Goal: Task Accomplishment & Management: Use online tool/utility

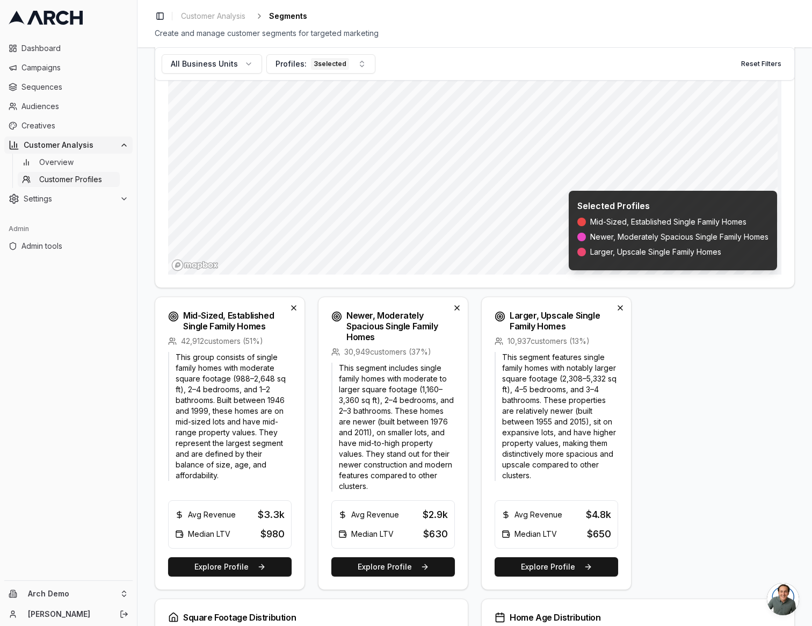
scroll to position [168, 0]
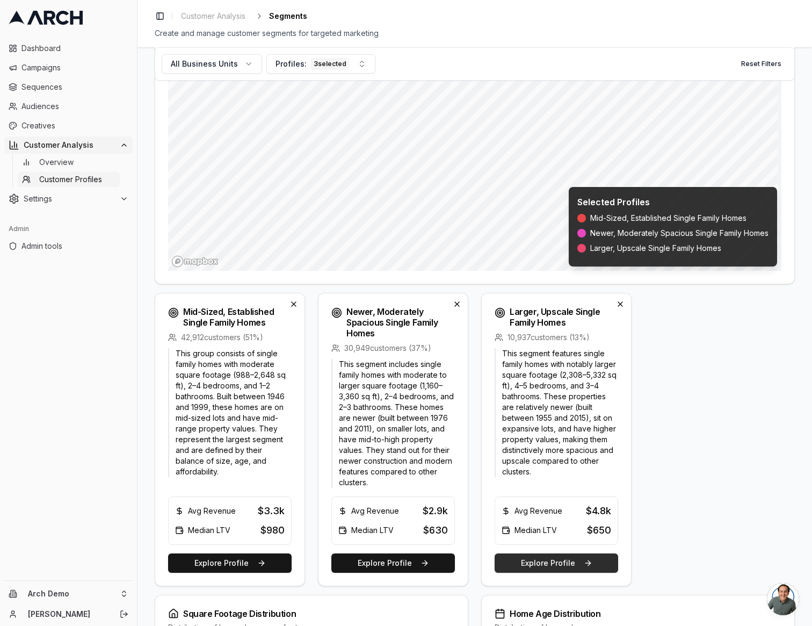
click at [559, 521] on button "Explore Profile" at bounding box center [555, 562] width 123 height 19
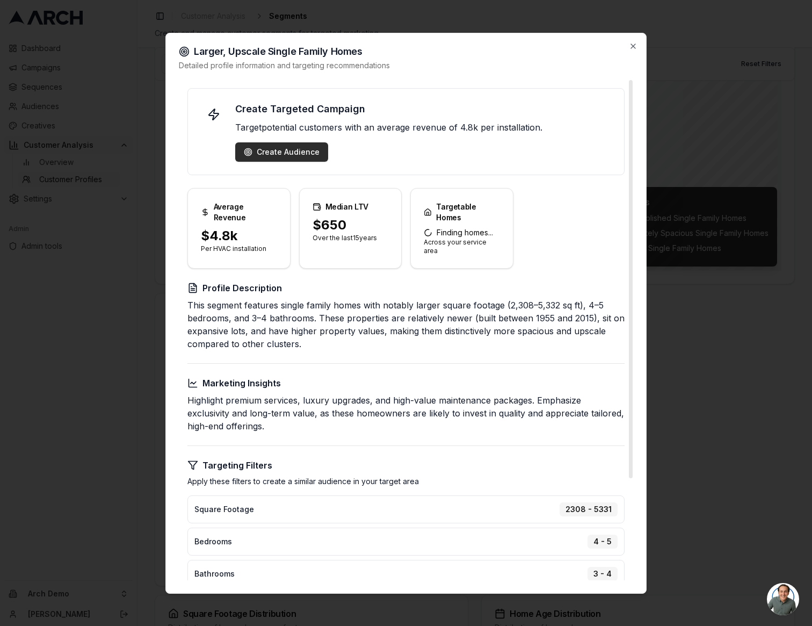
click at [293, 153] on div "Create Audience" at bounding box center [282, 152] width 76 height 11
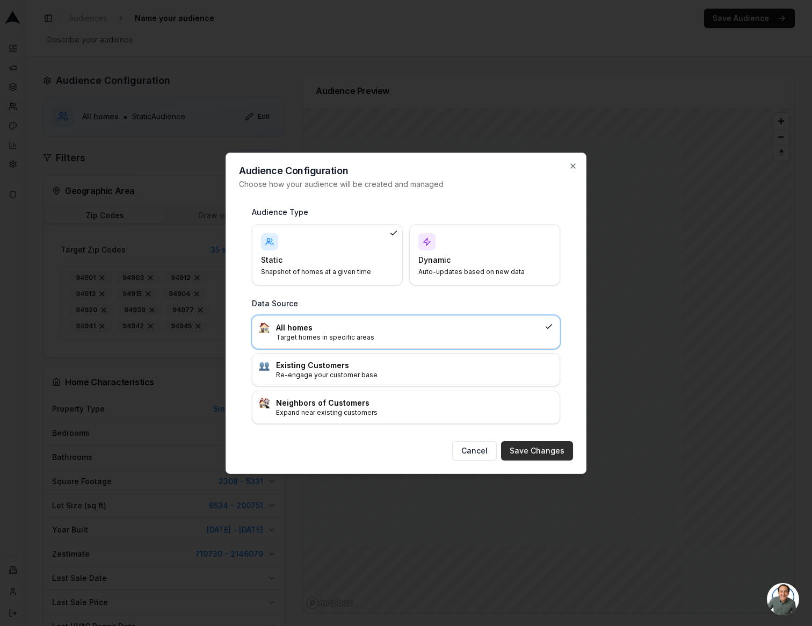
click at [545, 455] on button "Save Changes" at bounding box center [537, 450] width 72 height 19
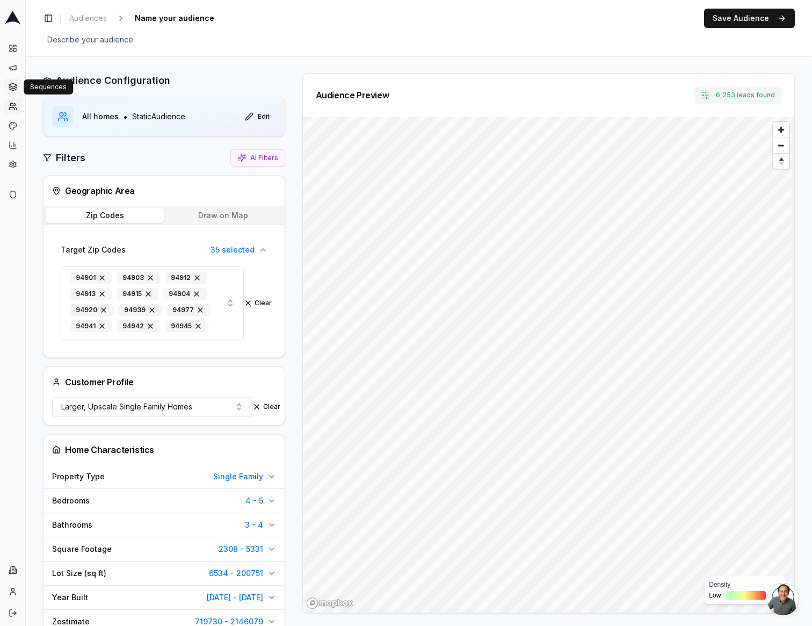
click at [13, 88] on icon at bounding box center [13, 87] width 9 height 9
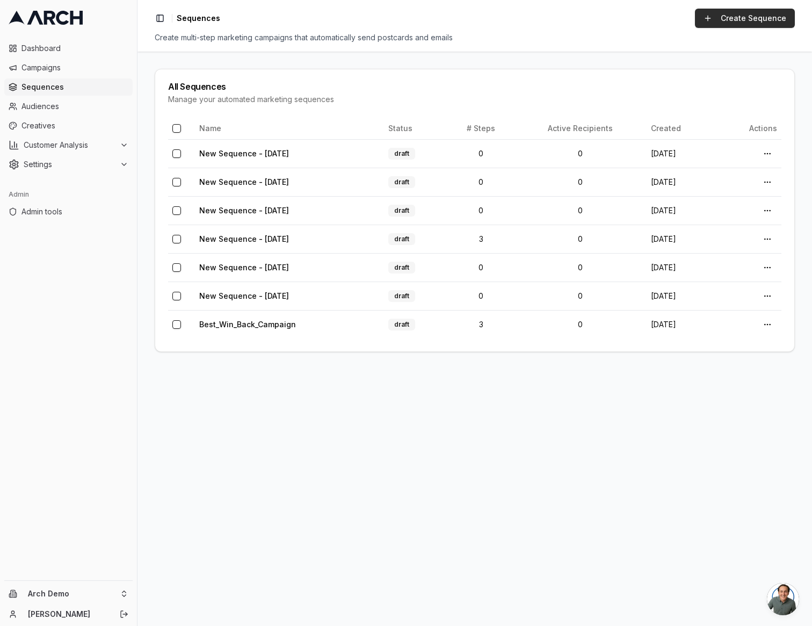
click at [768, 15] on link "Create Sequence" at bounding box center [745, 18] width 100 height 19
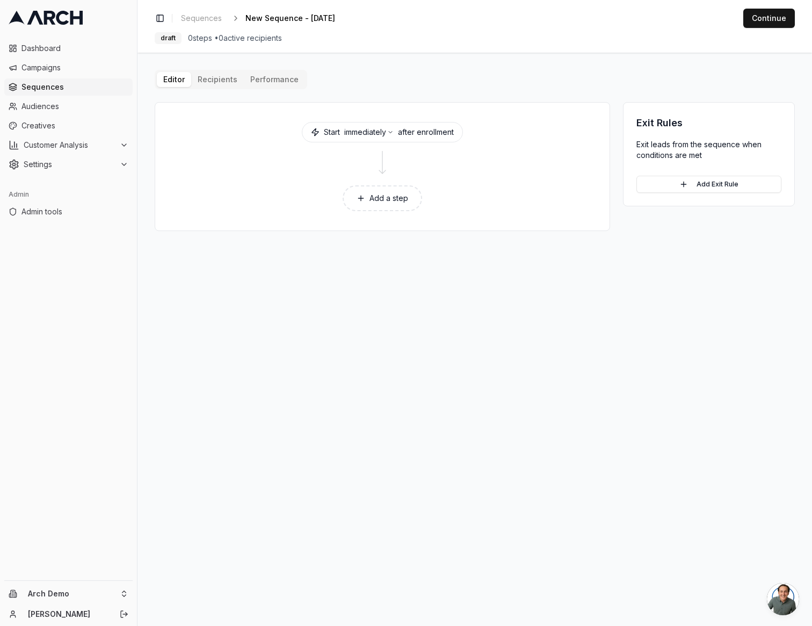
click at [387, 198] on button "Add a step" at bounding box center [382, 198] width 79 height 26
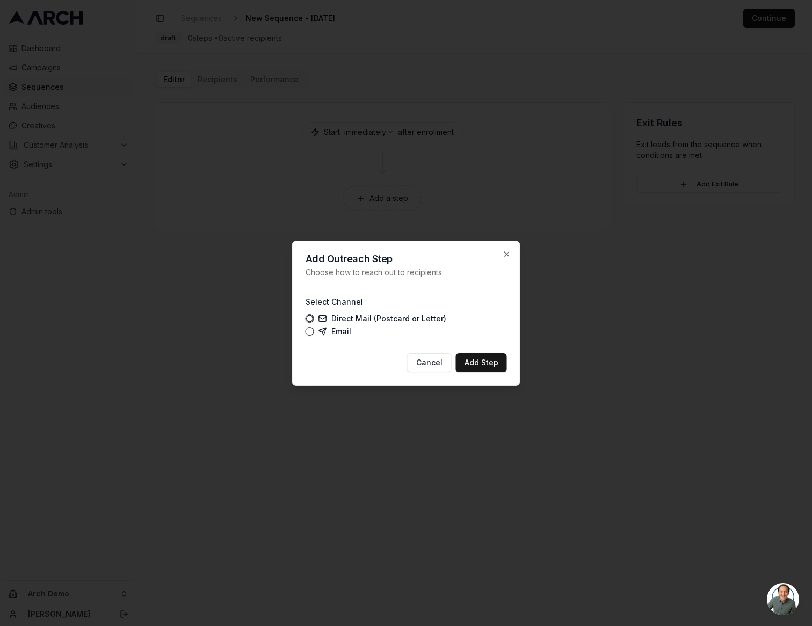
click at [332, 338] on div "Select Channel Direct Mail (Postcard or Letter) Email" at bounding box center [406, 315] width 201 height 58
click at [337, 332] on label "Email" at bounding box center [334, 331] width 33 height 9
click at [314, 332] on button "Email" at bounding box center [310, 331] width 9 height 9
click at [464, 360] on button "Add Step" at bounding box center [481, 362] width 51 height 19
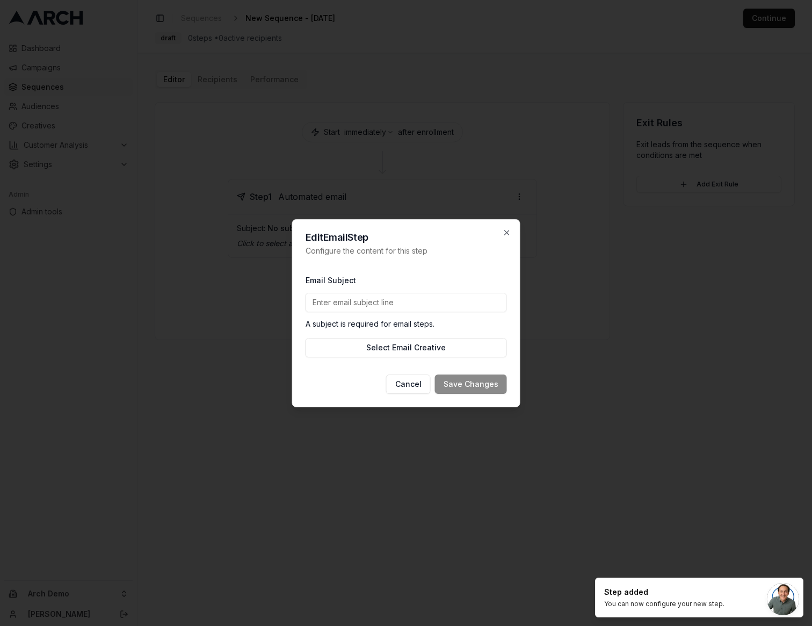
click at [439, 304] on input "Email Subject" at bounding box center [406, 302] width 201 height 19
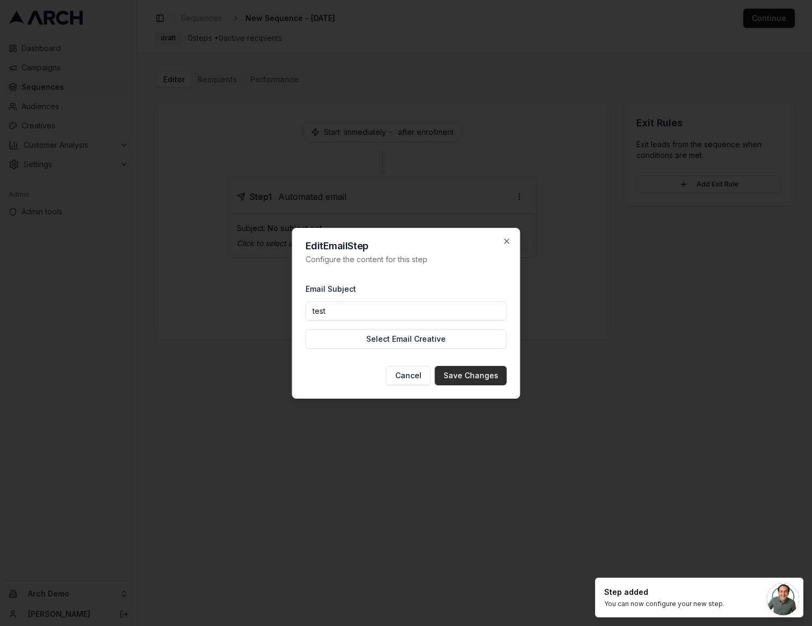
type input "test"
click at [480, 383] on button "Save Changes" at bounding box center [471, 375] width 72 height 19
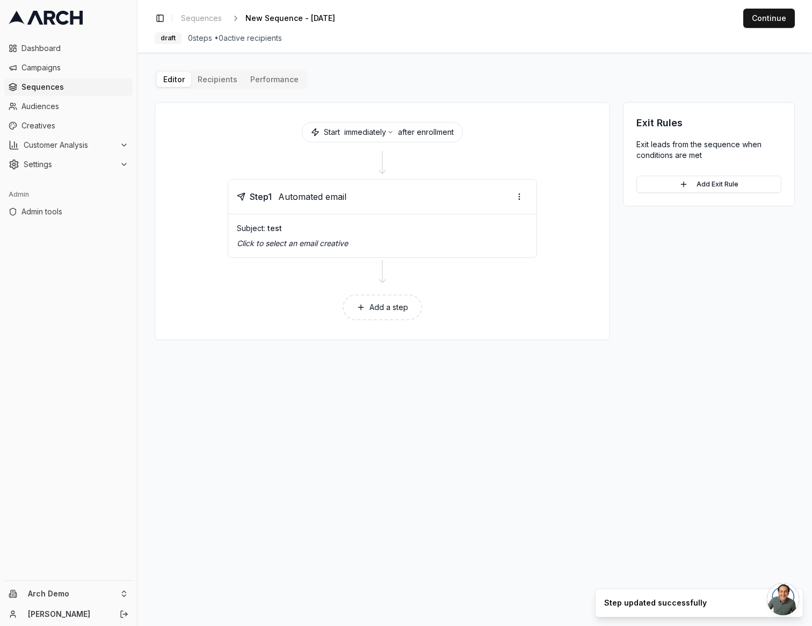
click at [372, 307] on button "Add a step" at bounding box center [382, 307] width 79 height 26
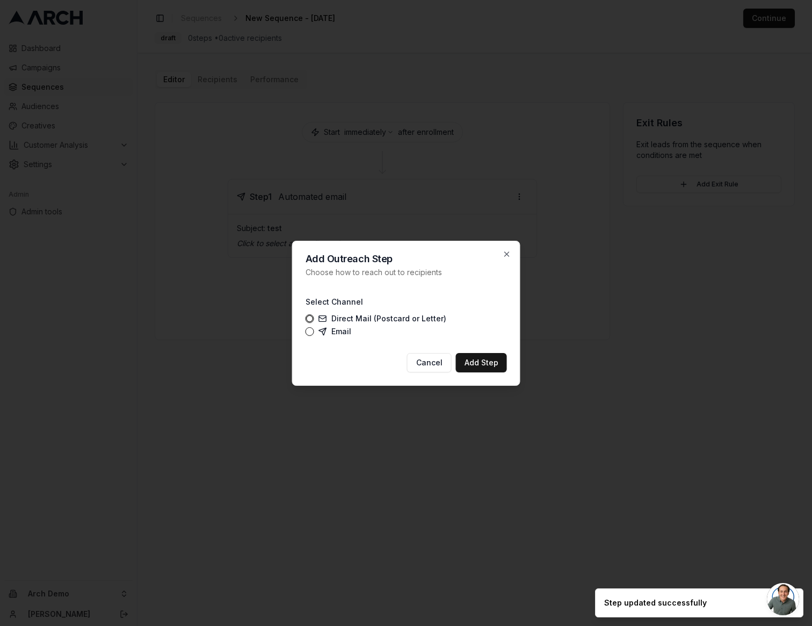
click at [336, 315] on label "Direct Mail (Postcard or Letter)" at bounding box center [382, 318] width 128 height 9
click at [314, 315] on button "Direct Mail (Postcard or Letter)" at bounding box center [310, 318] width 9 height 9
click at [483, 361] on button "Add Step" at bounding box center [481, 362] width 51 height 19
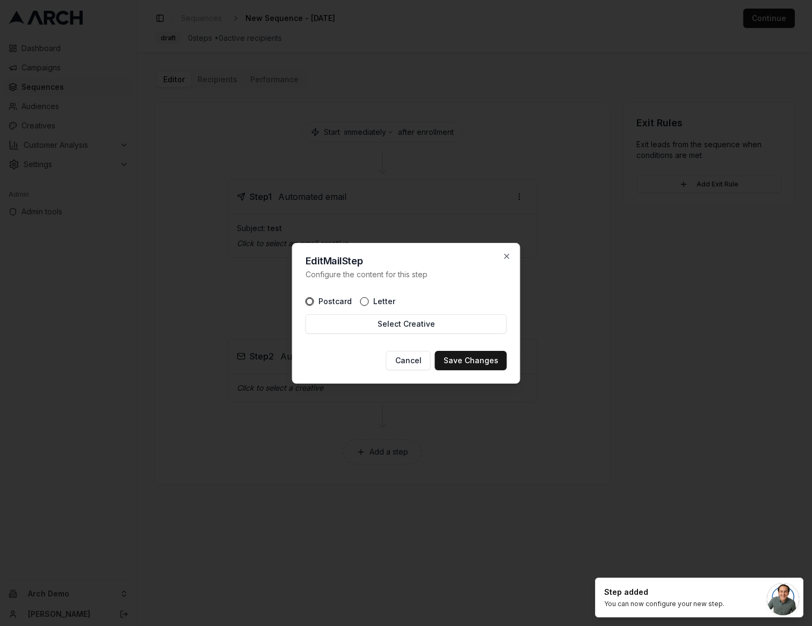
click at [483, 361] on button "Save Changes" at bounding box center [471, 360] width 72 height 19
